Goal: Transaction & Acquisition: Purchase product/service

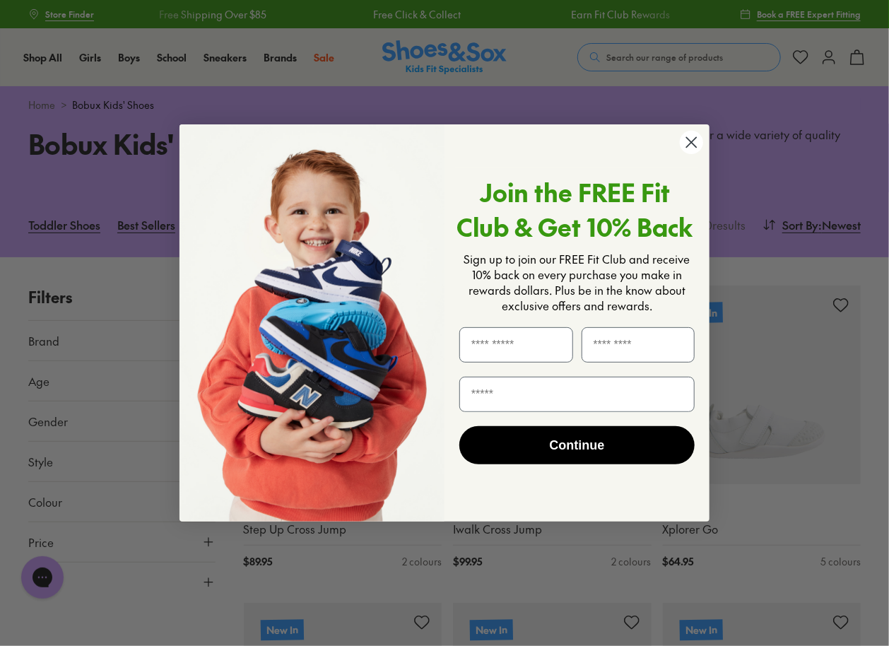
click at [698, 139] on circle "Close dialog" at bounding box center [691, 142] width 23 height 23
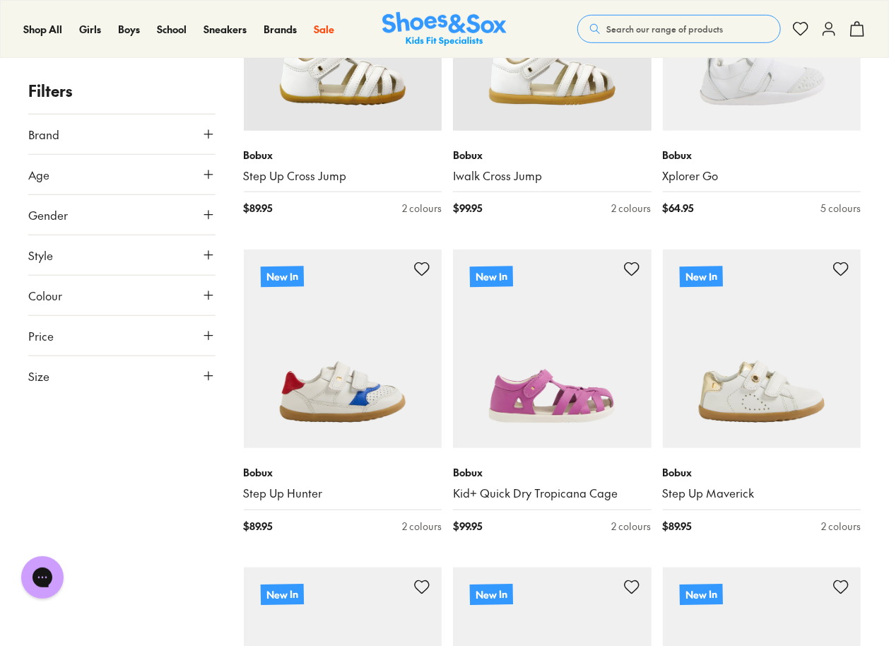
scroll to position [141, 0]
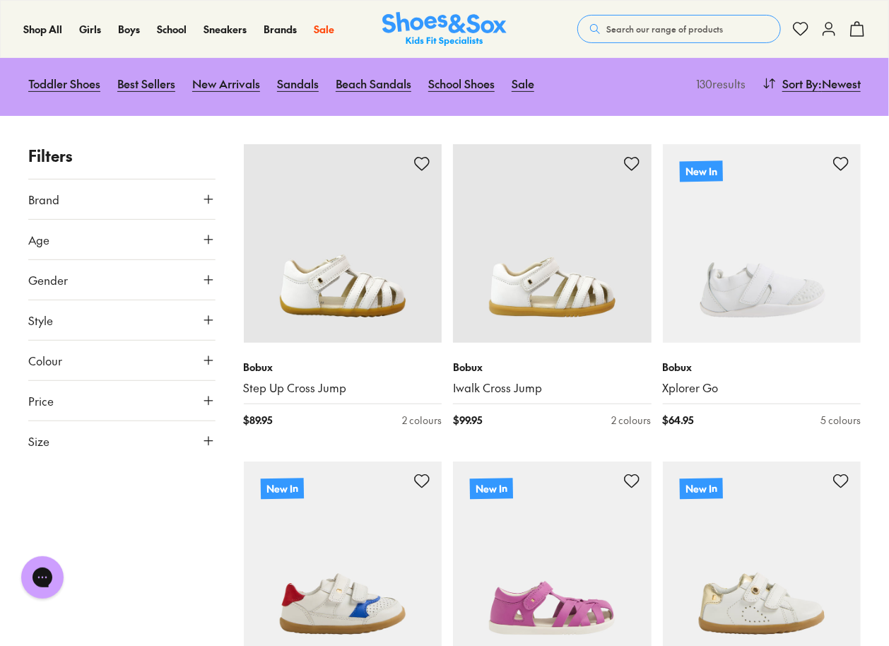
click at [183, 231] on button "Age" at bounding box center [121, 240] width 187 height 40
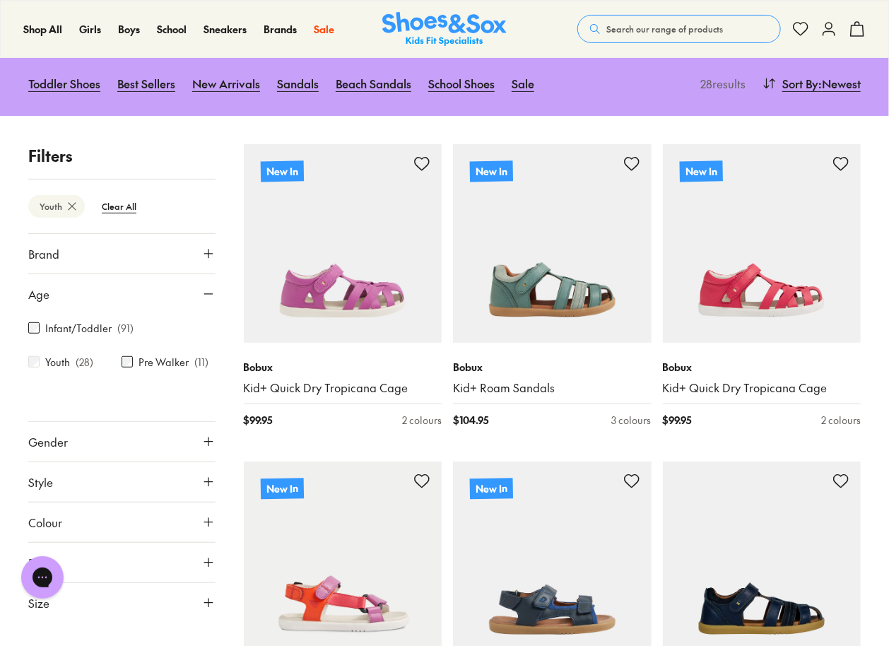
scroll to position [212, 0]
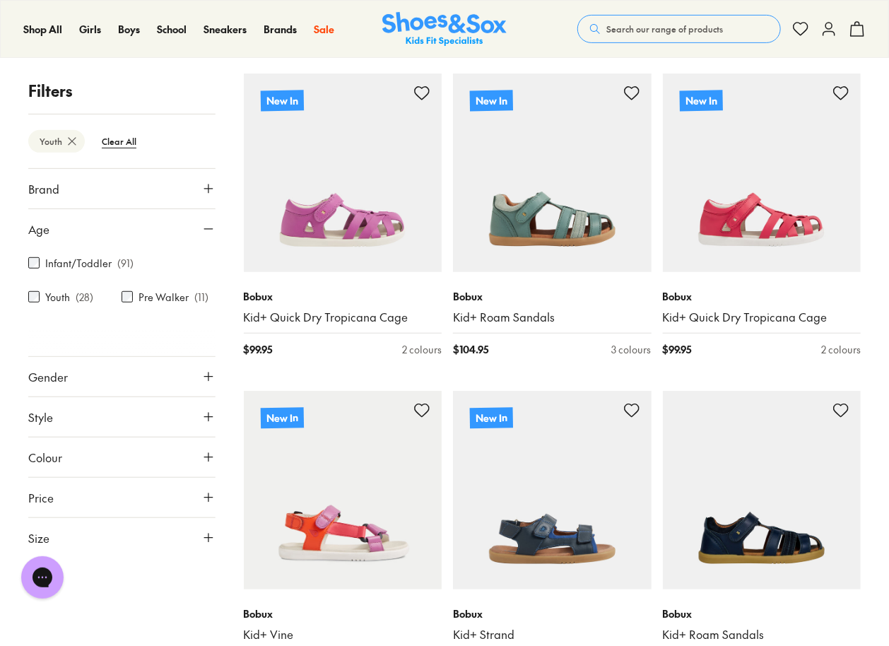
click at [153, 529] on button "Size" at bounding box center [121, 538] width 187 height 40
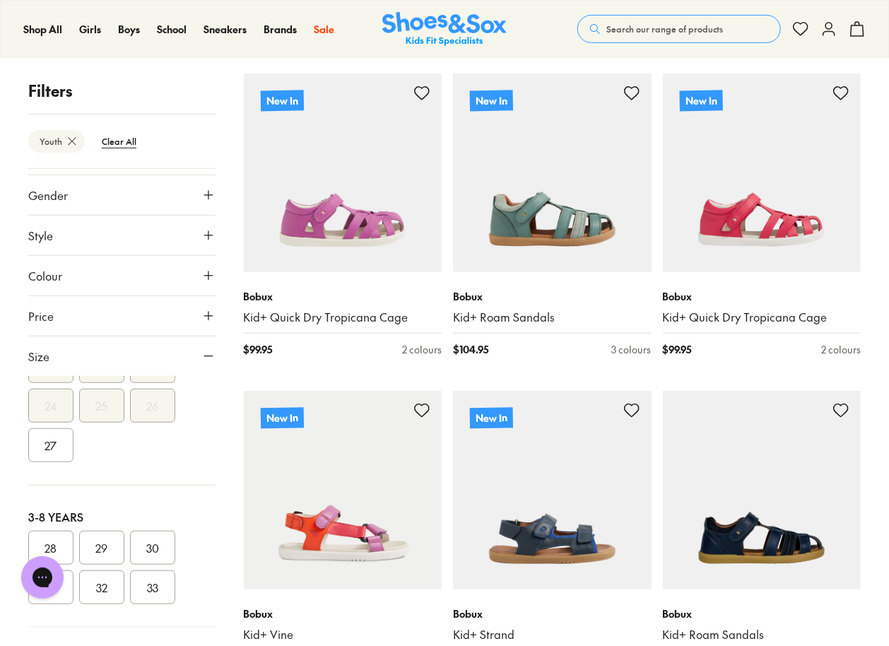
scroll to position [225, 0]
click at [110, 539] on button "29" at bounding box center [101, 534] width 45 height 34
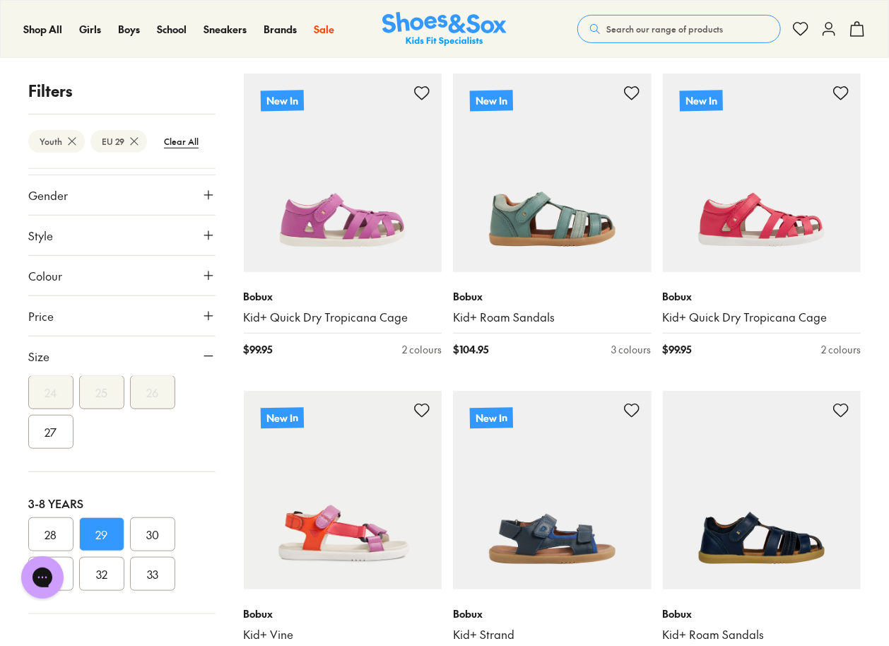
click at [155, 538] on button "30" at bounding box center [152, 534] width 45 height 34
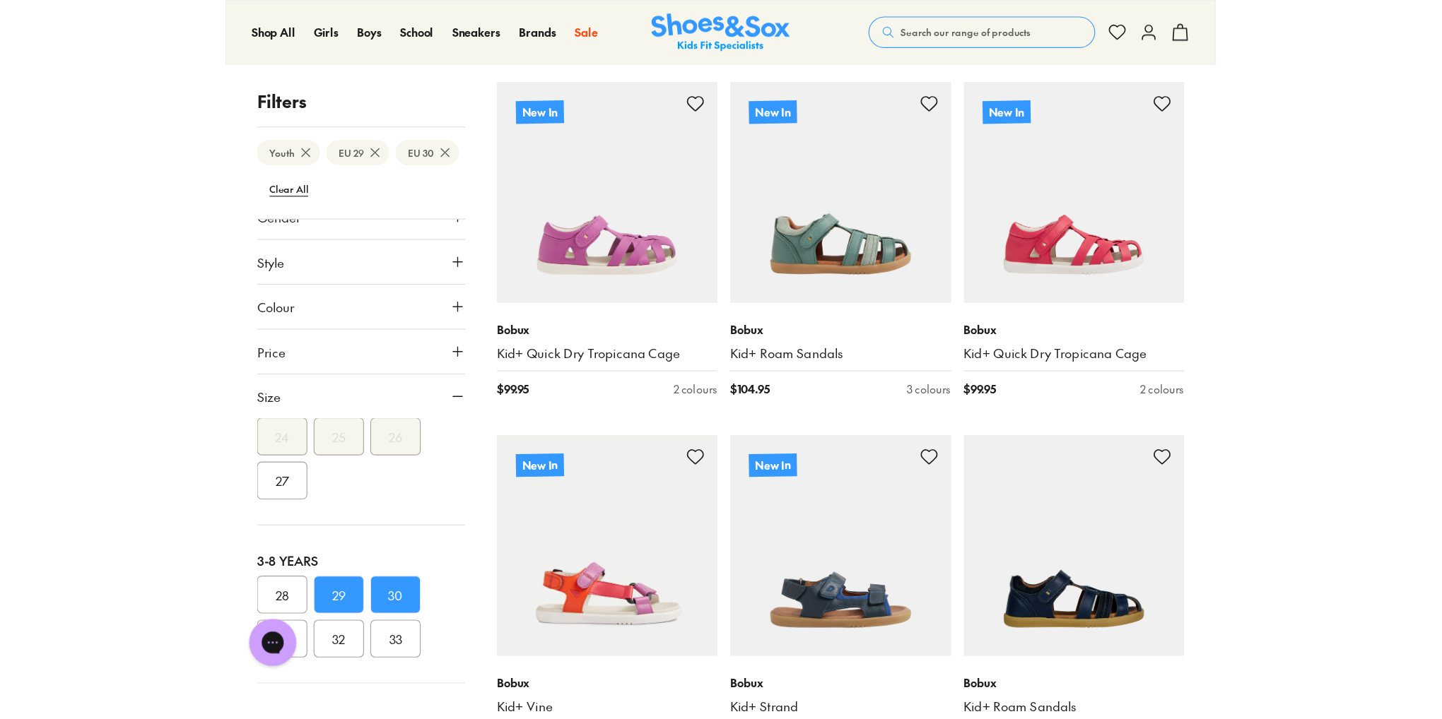
scroll to position [71, 0]
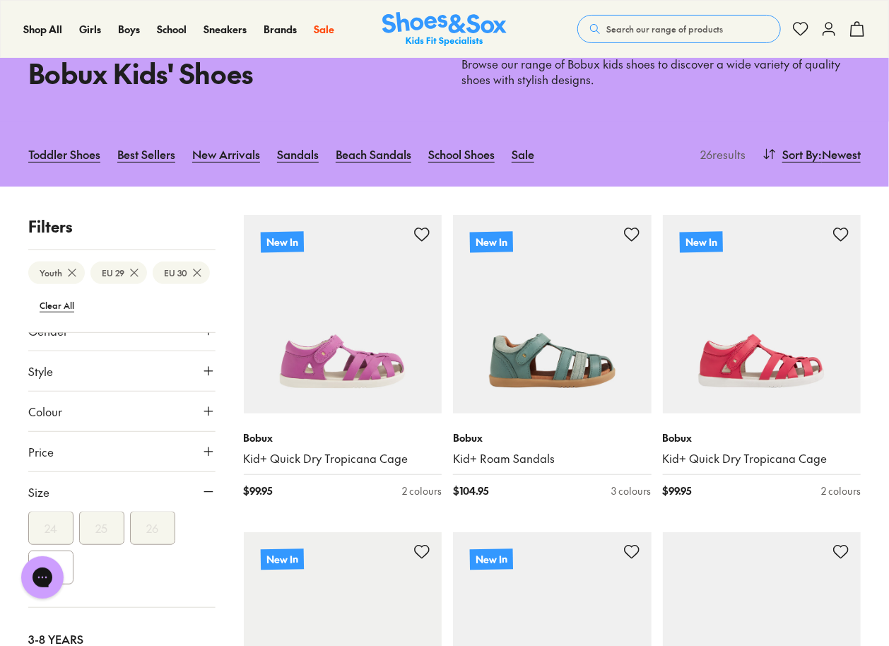
click at [44, 227] on p "Filters" at bounding box center [121, 226] width 187 height 23
click at [769, 151] on icon at bounding box center [769, 154] width 14 height 14
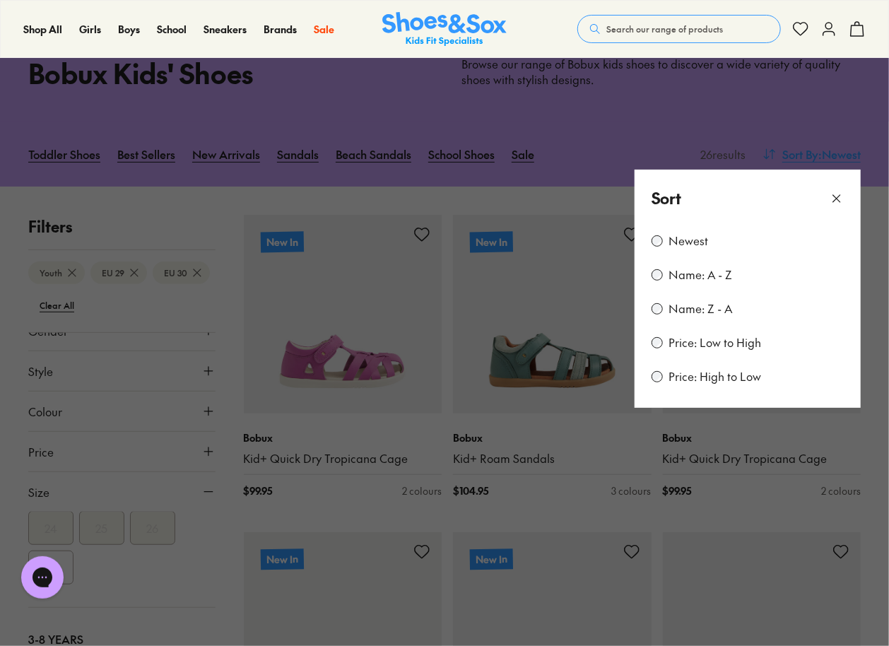
click at [769, 151] on button at bounding box center [444, 323] width 889 height 646
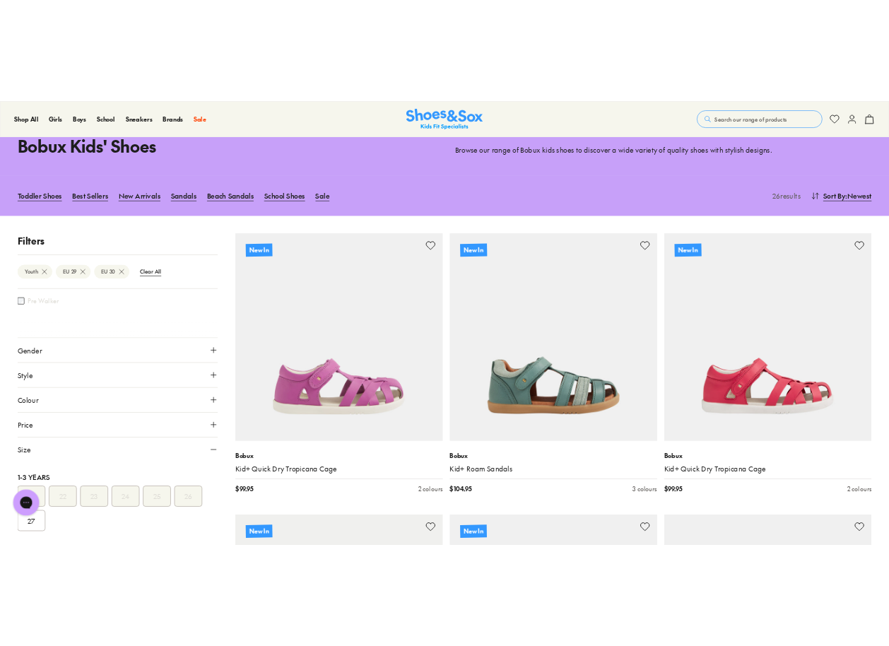
scroll to position [424, 0]
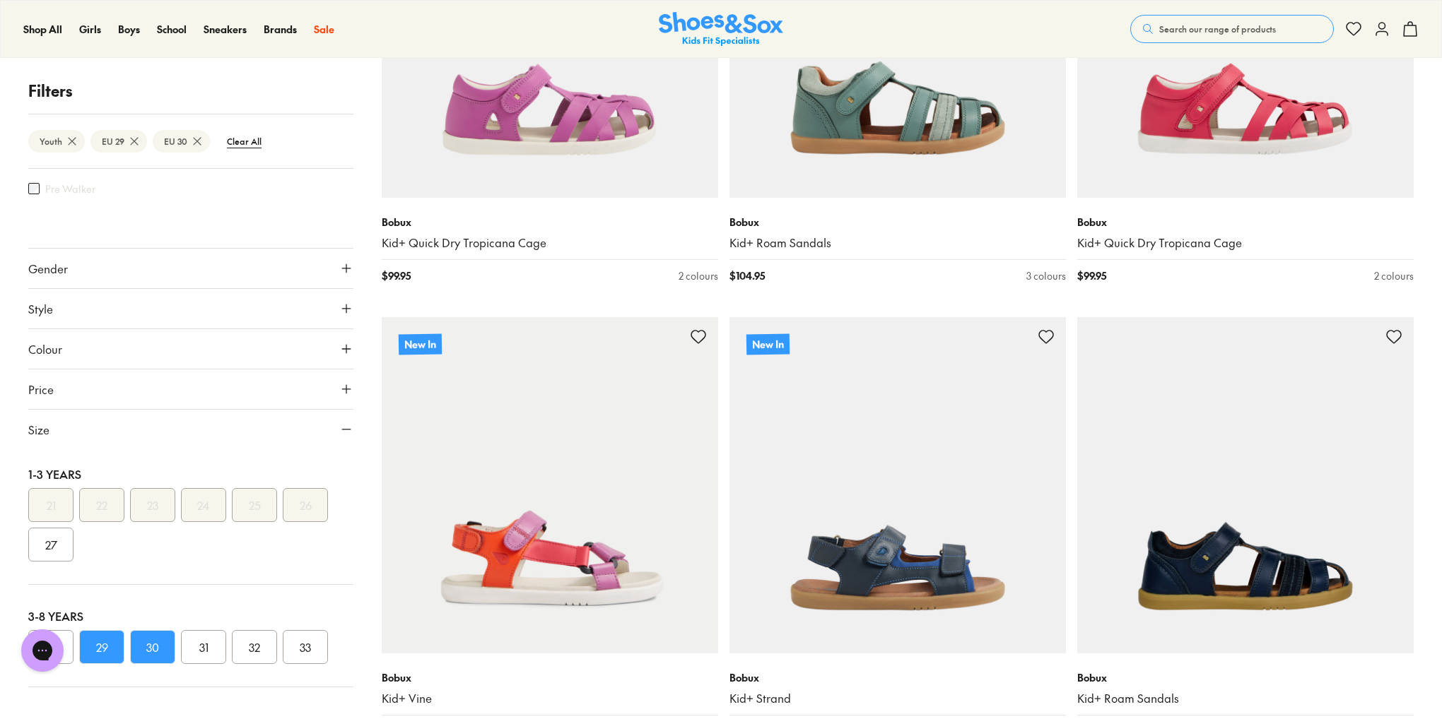
click at [209, 645] on div at bounding box center [190, 707] width 325 height 28
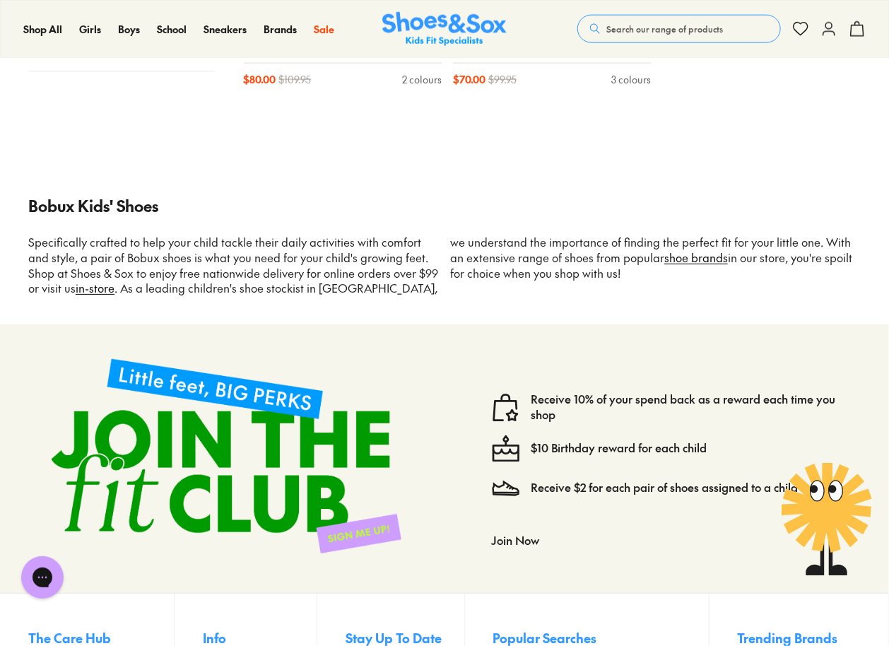
scroll to position [3313, 0]
